Goal: Task Accomplishment & Management: Complete application form

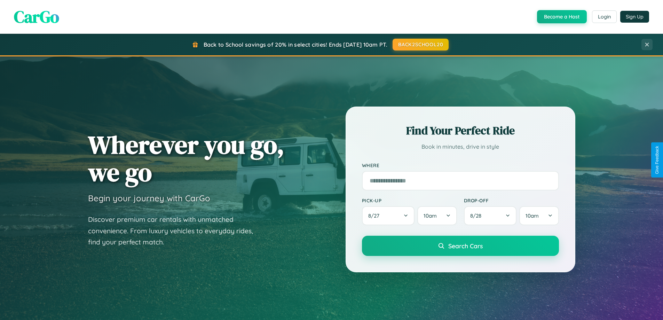
scroll to position [1339, 0]
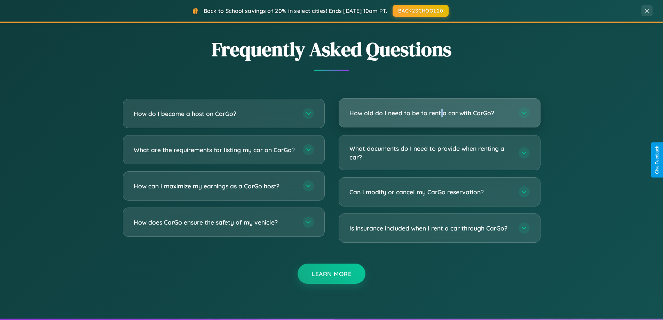
click at [439, 113] on h3 "How old do I need to be to rent a car with CarGo?" at bounding box center [430, 113] width 162 height 9
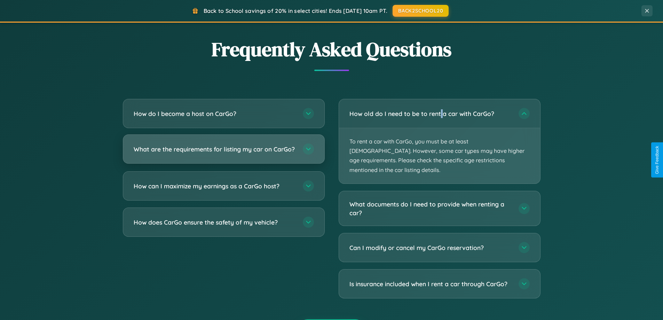
click at [223, 152] on h3 "What are the requirements for listing my car on CarGo?" at bounding box center [215, 149] width 162 height 9
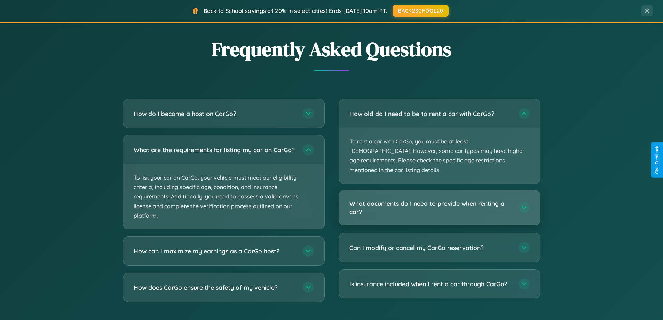
click at [439, 199] on h3 "What documents do I need to provide when renting a car?" at bounding box center [430, 207] width 162 height 17
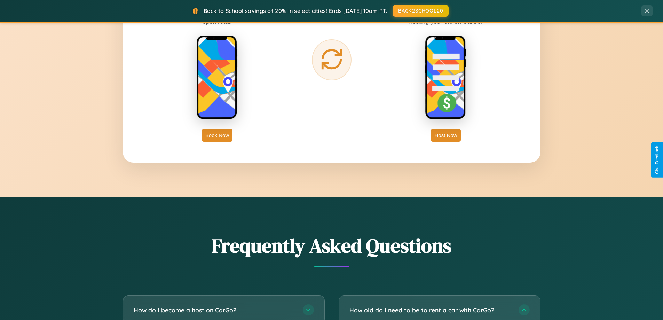
scroll to position [1118, 0]
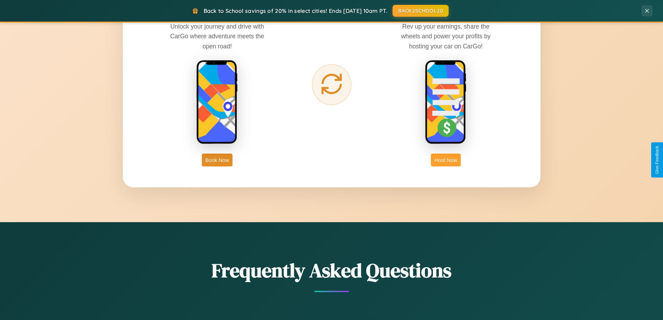
click at [446, 160] on button "Host Now" at bounding box center [446, 159] width 30 height 13
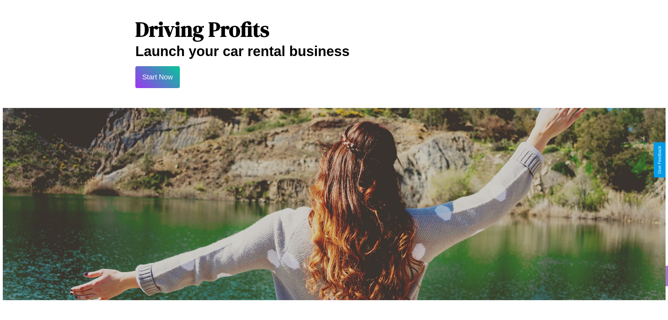
scroll to position [336, 0]
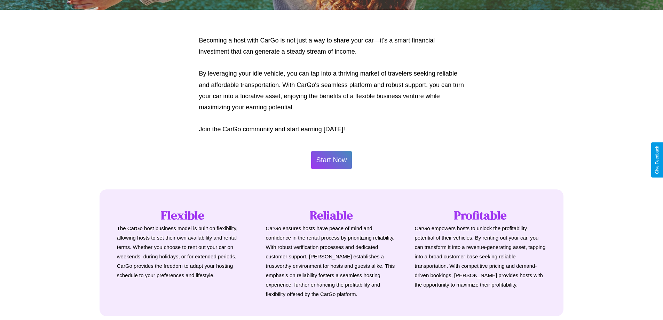
click at [331, 160] on button "Start Now" at bounding box center [331, 160] width 41 height 18
